Goal: Task Accomplishment & Management: Use online tool/utility

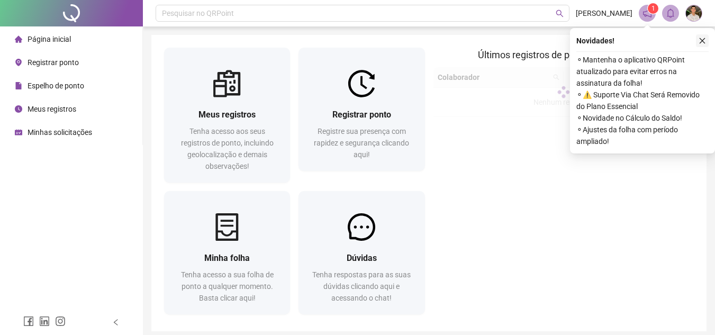
click at [699, 34] on button "button" at bounding box center [702, 40] width 13 height 13
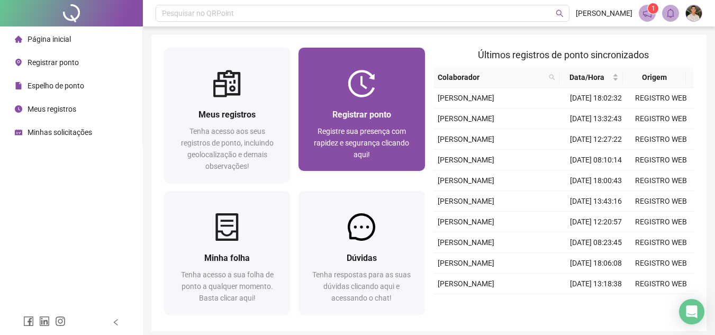
click at [356, 89] on img at bounding box center [362, 84] width 28 height 28
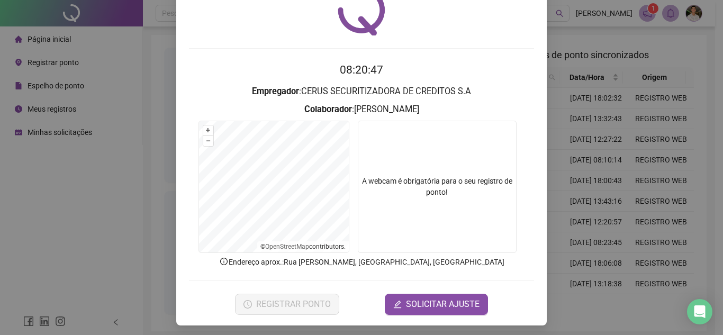
scroll to position [55, 0]
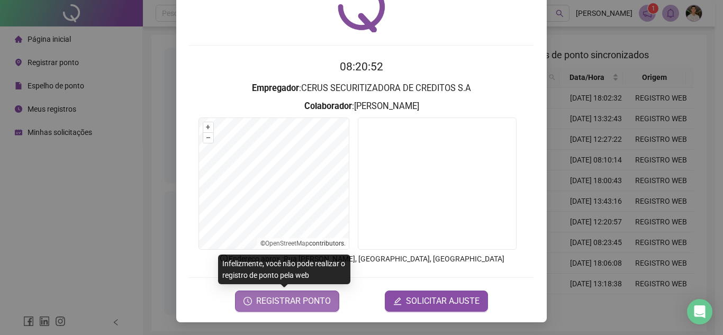
click at [283, 301] on span "REGISTRAR PONTO" at bounding box center [293, 301] width 75 height 13
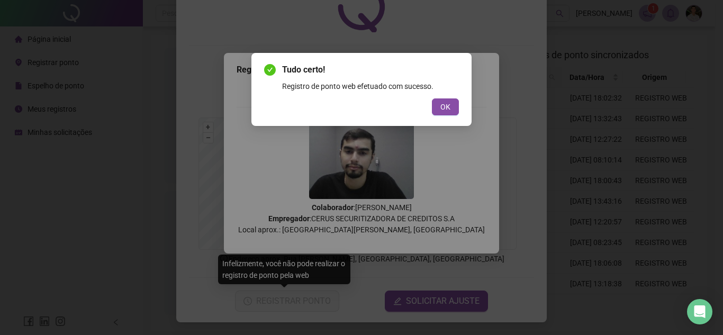
click at [446, 119] on div "Tudo certo! Registro de ponto web efetuado com sucesso. OK" at bounding box center [362, 89] width 220 height 73
click at [444, 114] on button "OK" at bounding box center [445, 107] width 27 height 17
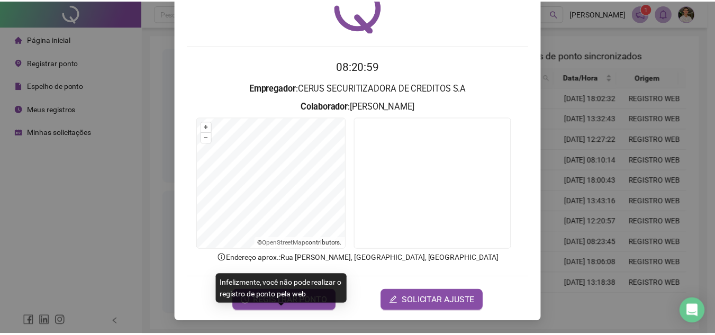
scroll to position [0, 0]
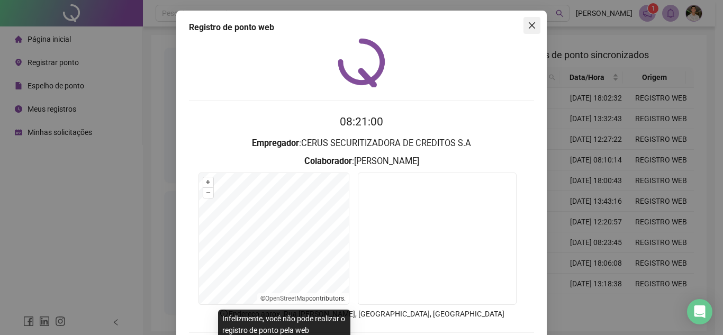
click at [528, 29] on icon "close" at bounding box center [532, 25] width 8 height 8
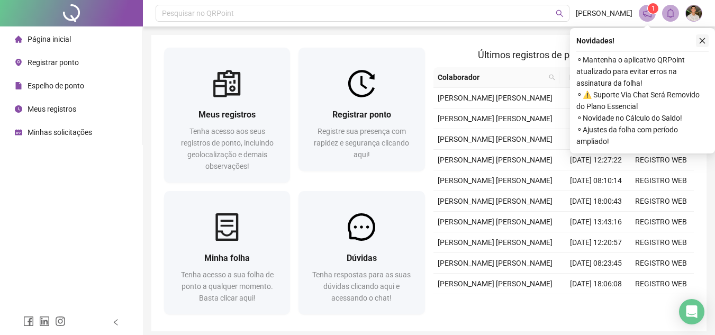
click at [701, 35] on button "button" at bounding box center [702, 40] width 13 height 13
